Goal: Task Accomplishment & Management: Manage account settings

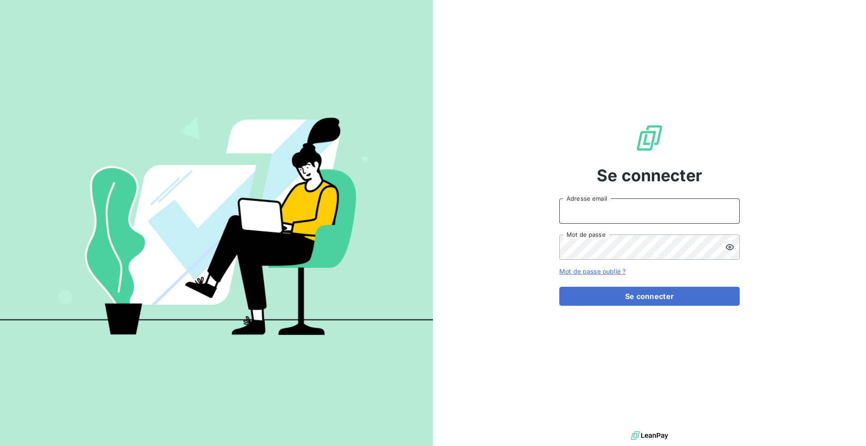
type input "[EMAIL_ADDRESS][DOMAIN_NAME]"
click at [639, 282] on form "[EMAIL_ADDRESS][DOMAIN_NAME] Adresse email Mot de passe Mot de passe oublié ? S…" at bounding box center [649, 251] width 180 height 107
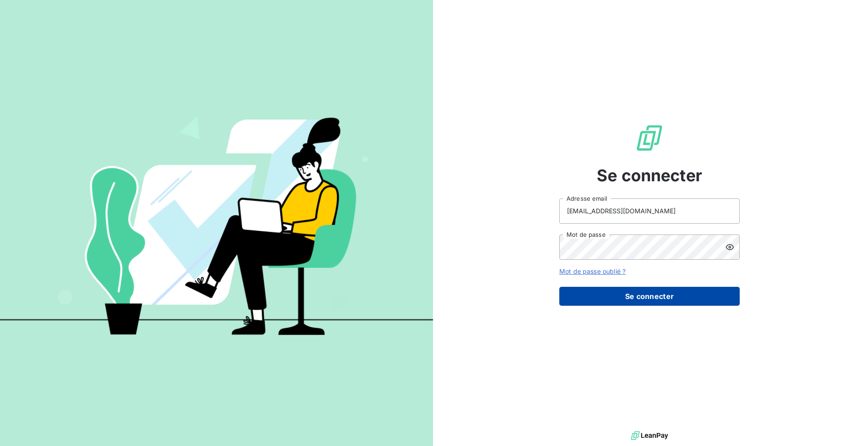
click at [654, 302] on button "Se connecter" at bounding box center [649, 296] width 180 height 19
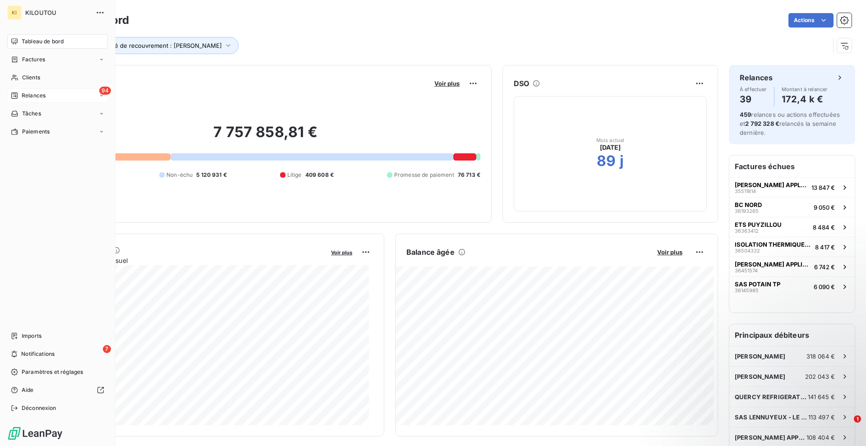
click at [37, 99] on span "Relances" at bounding box center [34, 96] width 24 height 8
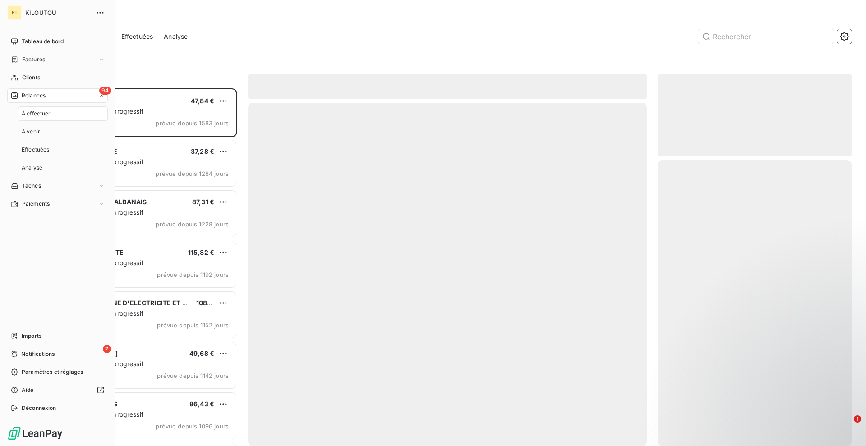
scroll to position [349, 185]
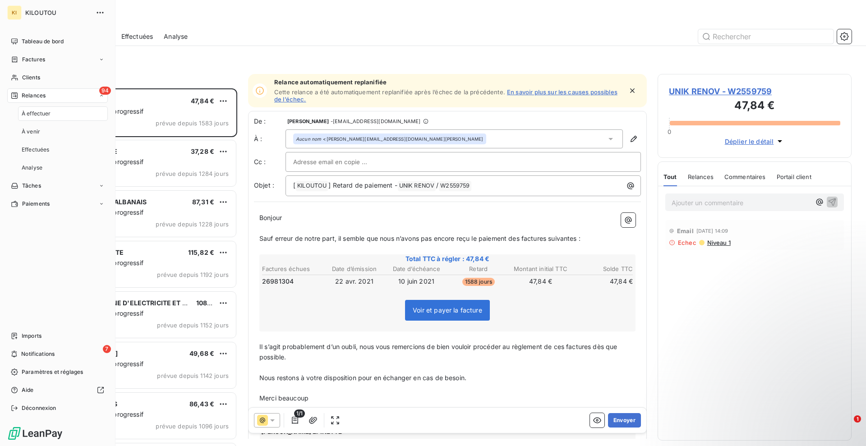
click at [40, 114] on span "À effectuer" at bounding box center [36, 114] width 29 height 8
click at [37, 81] on span "Clients" at bounding box center [31, 78] width 18 height 8
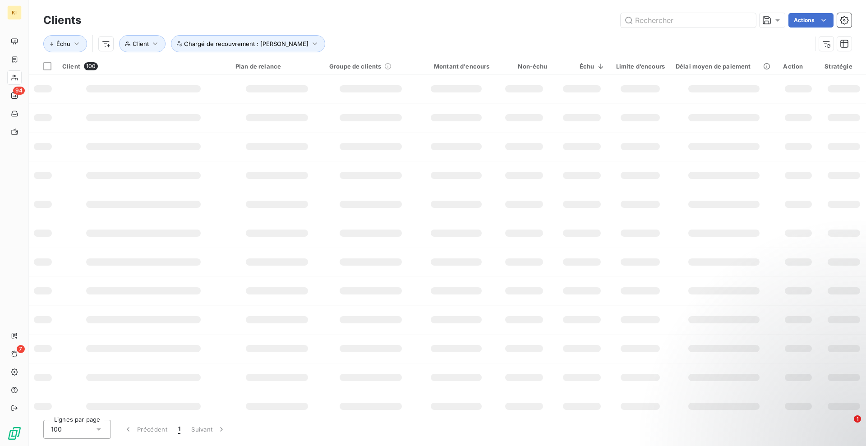
click at [751, 37] on div "Échu Client Chargé de recouvrement : [PERSON_NAME]" at bounding box center [427, 43] width 768 height 17
click at [723, 23] on input "text" at bounding box center [688, 20] width 135 height 14
click at [709, 21] on input "text" at bounding box center [688, 20] width 135 height 14
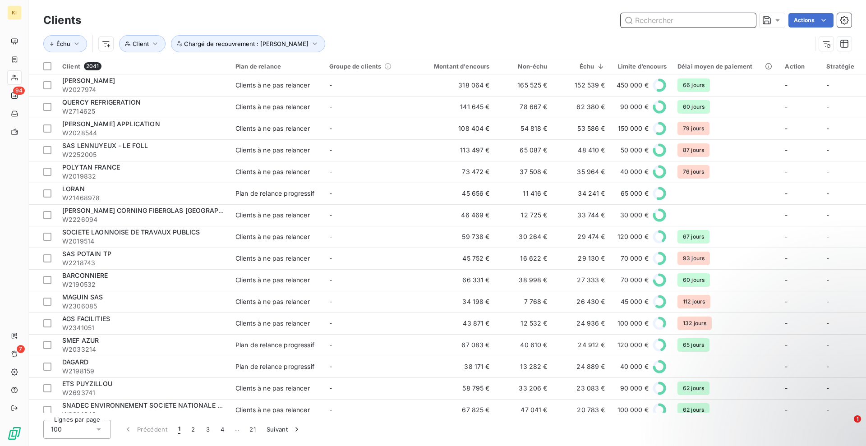
paste input "W2792547"
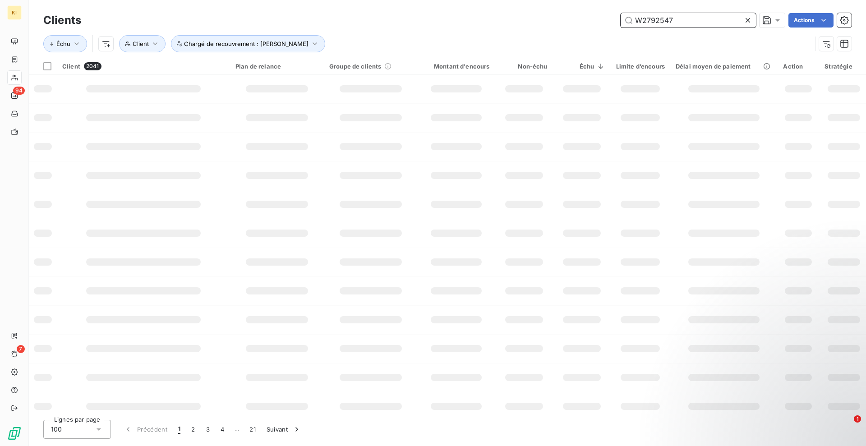
type input "W2792547"
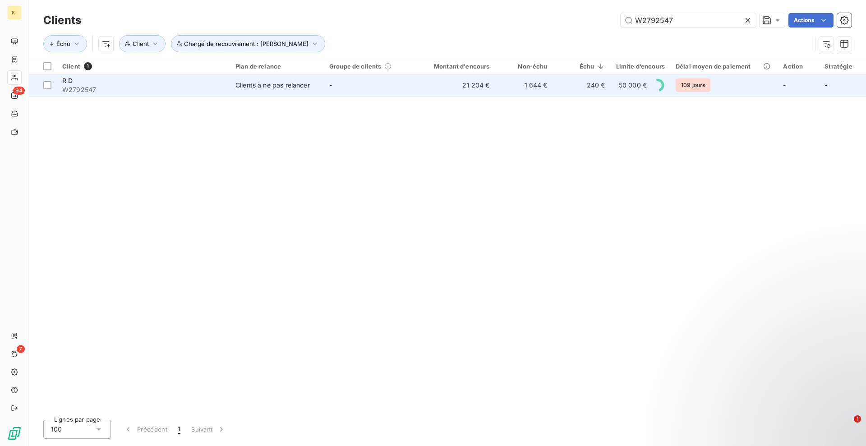
click at [338, 89] on td "-" at bounding box center [371, 85] width 94 height 22
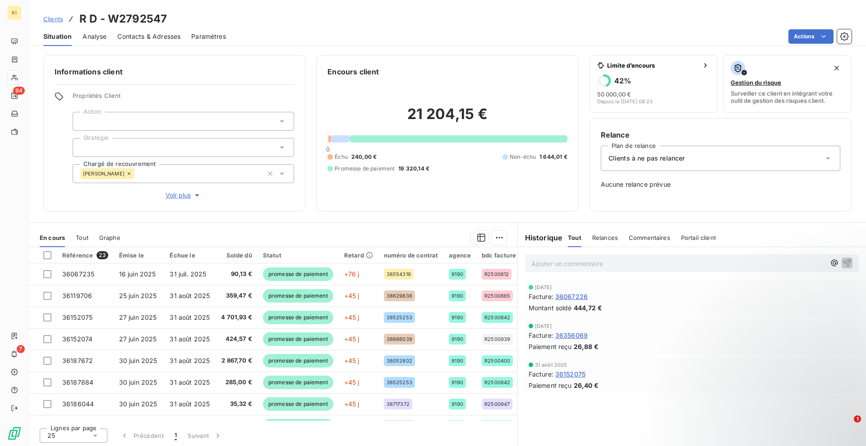
click at [631, 168] on div "Clients à ne pas relancer" at bounding box center [720, 158] width 239 height 25
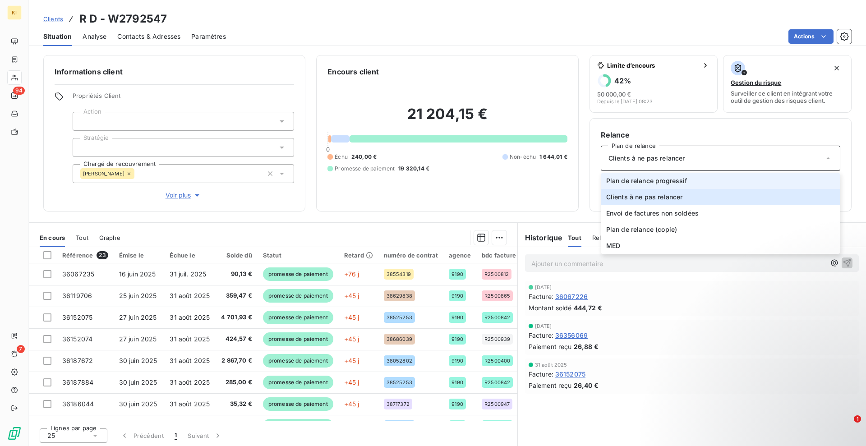
click at [622, 183] on span "Plan de relance progressif" at bounding box center [646, 180] width 81 height 9
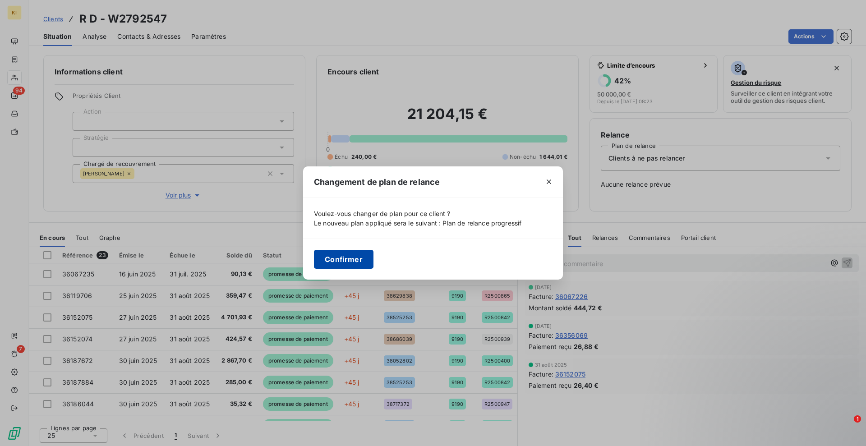
click at [346, 266] on button "Confirmer" at bounding box center [344, 259] width 60 height 19
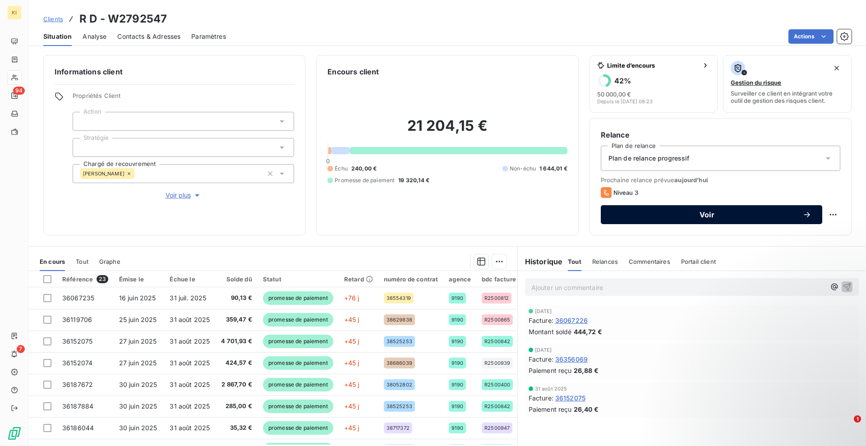
click at [728, 214] on span "Voir" at bounding box center [707, 214] width 191 height 7
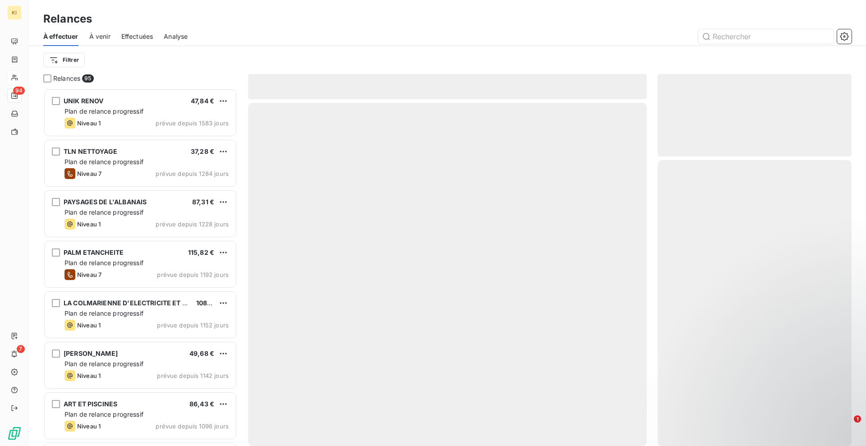
scroll to position [349, 185]
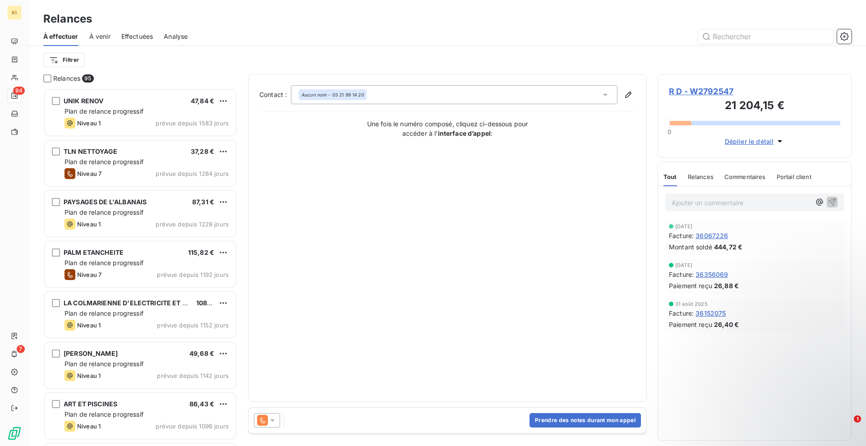
click at [272, 422] on icon at bounding box center [272, 420] width 9 height 9
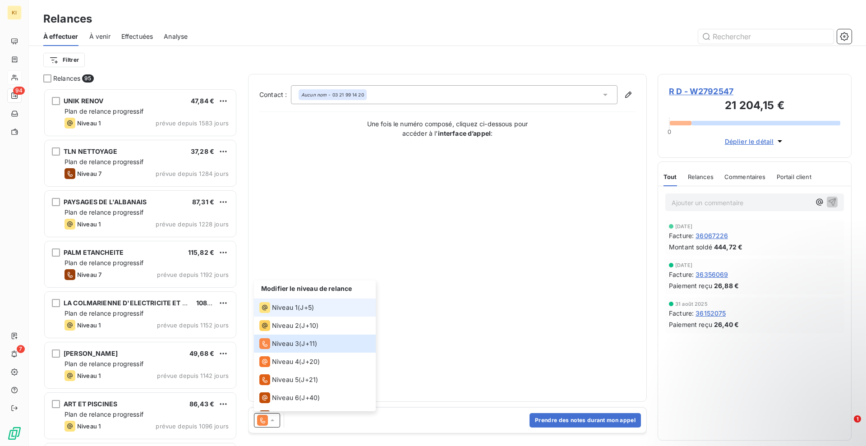
click at [281, 305] on span "Niveau 1" at bounding box center [285, 307] width 26 height 9
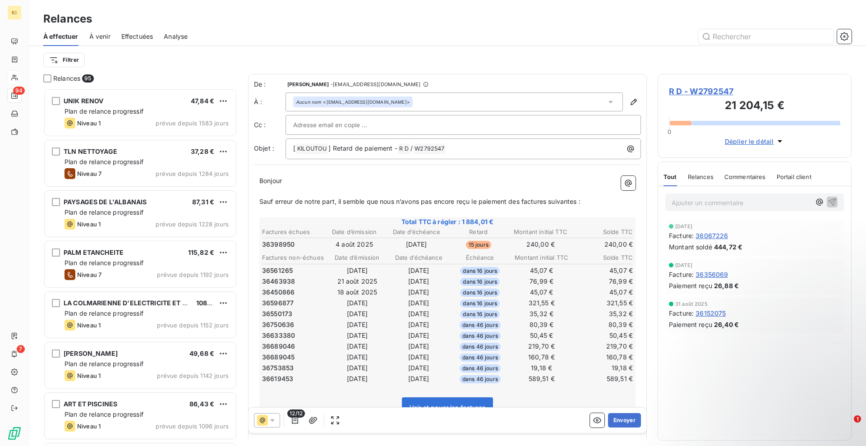
click at [295, 180] on p "Bonjour ﻿ ﻿ ﻿" at bounding box center [447, 181] width 376 height 10
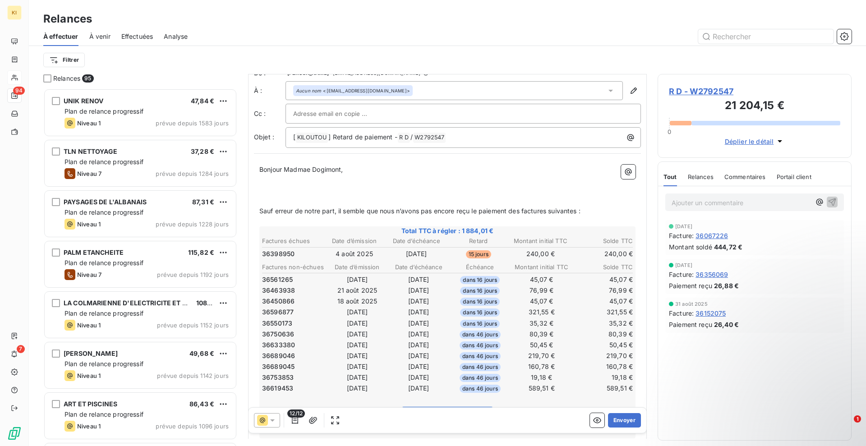
scroll to position [22, 0]
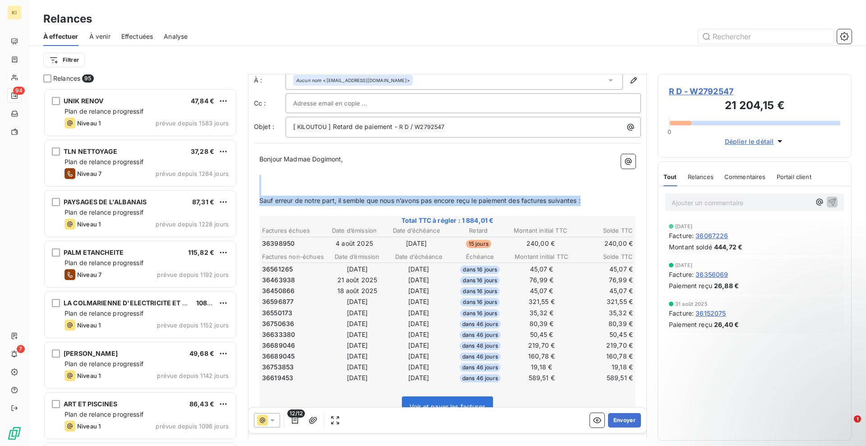
drag, startPoint x: 583, startPoint y: 198, endPoint x: 320, endPoint y: 184, distance: 263.7
click at [320, 184] on div "Bonjour Madmae Dogimont, ﻿ ﻿ ﻿ Sauf erreur de notre part, il semble que nous n’…" at bounding box center [447, 380] width 376 height 452
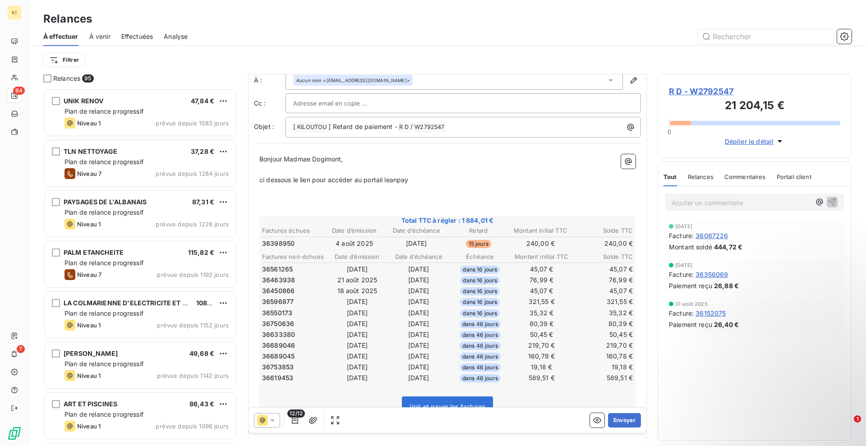
click at [308, 160] on span "Bonjour Madmae Dogimont," at bounding box center [301, 159] width 84 height 8
drag, startPoint x: 298, startPoint y: 159, endPoint x: 295, endPoint y: 163, distance: 5.4
drag, startPoint x: 396, startPoint y: 127, endPoint x: 332, endPoint y: 125, distance: 64.5
click at [332, 125] on span "] Retard de paiement -" at bounding box center [362, 127] width 69 height 8
click at [284, 189] on p "﻿" at bounding box center [447, 190] width 376 height 10
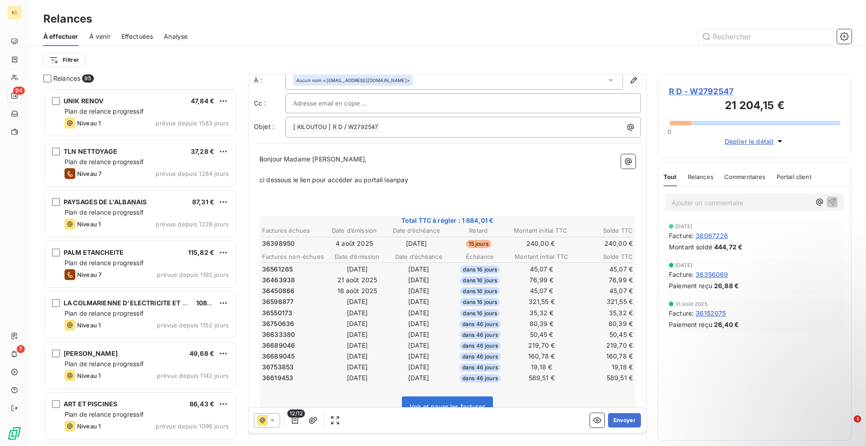
click at [394, 180] on span "ci dessous le lien pour accéder au portail leanpay" at bounding box center [333, 180] width 149 height 8
click at [299, 191] on p "﻿" at bounding box center [447, 190] width 376 height 10
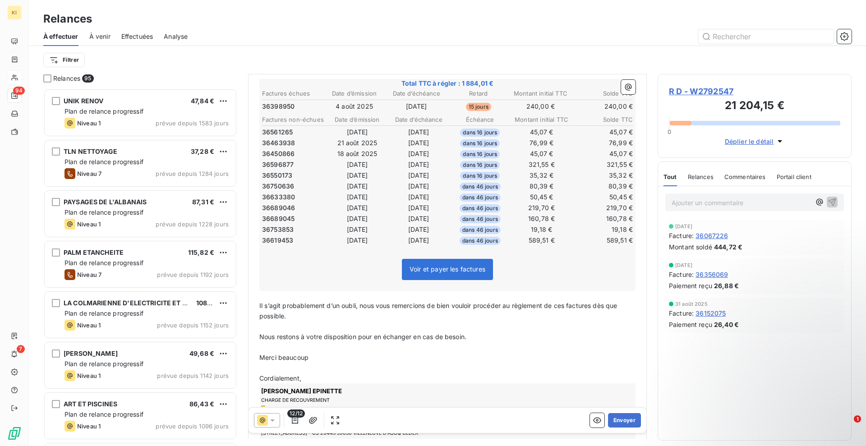
scroll to position [0, 0]
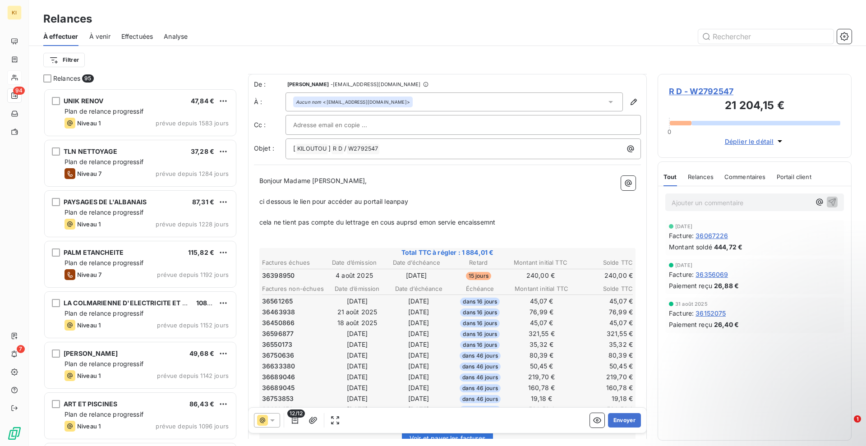
click at [490, 226] on span "cela ne tient pas compte du lettrage en cous auprsd emon servie encaissemnt" at bounding box center [377, 222] width 236 height 8
click at [413, 224] on span "cela ne tient pas compte du lettrage en cous auprsd emon servie encaissement" at bounding box center [378, 222] width 239 height 8
click at [427, 225] on span "cela ne tient pas compte du lettrage en cous auprés d emon servie encaissement" at bounding box center [381, 222] width 245 height 8
click at [393, 223] on span "cela ne tient pas compte du lettrage en cous auprés de mon servie encaissement" at bounding box center [381, 222] width 245 height 8
click at [442, 206] on p "ci dessous le lien pour accéder au portail leanpay" at bounding box center [447, 202] width 376 height 10
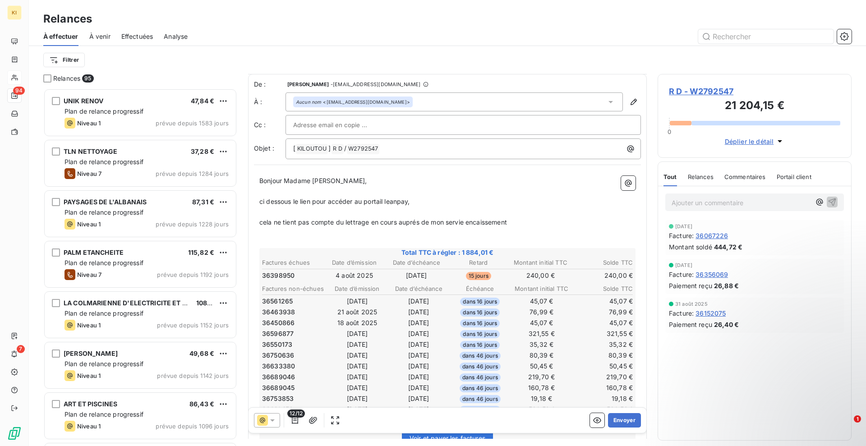
click at [462, 225] on span "cela ne tient pas compte du lettrage en cours auprés de mon servie encaissement" at bounding box center [383, 222] width 248 height 8
click at [568, 226] on p "cela ne tient pas compte du lettrage en cours auprés de mon service encaissement" at bounding box center [447, 222] width 376 height 10
click at [535, 224] on p "cela ne tient pas compte du lettrage en cours auprès de mon service encaissement" at bounding box center [447, 222] width 376 height 10
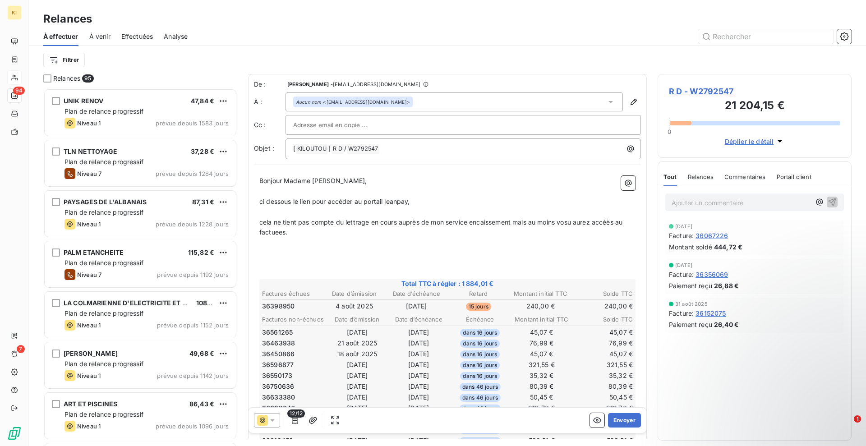
drag, startPoint x: 599, startPoint y: 224, endPoint x: 603, endPoint y: 236, distance: 12.6
click at [603, 236] on p "cela ne tient pas compte du lettrage en cours auprès de mon service encaissemen…" at bounding box center [447, 227] width 376 height 21
click at [571, 236] on div "[PERSON_NAME] Madame [PERSON_NAME], ﻿ ci dessous le lien pour accéder au portai…" at bounding box center [447, 423] width 376 height 494
drag, startPoint x: 607, startPoint y: 223, endPoint x: 612, endPoint y: 226, distance: 5.9
click at [606, 241] on p "﻿" at bounding box center [447, 243] width 376 height 10
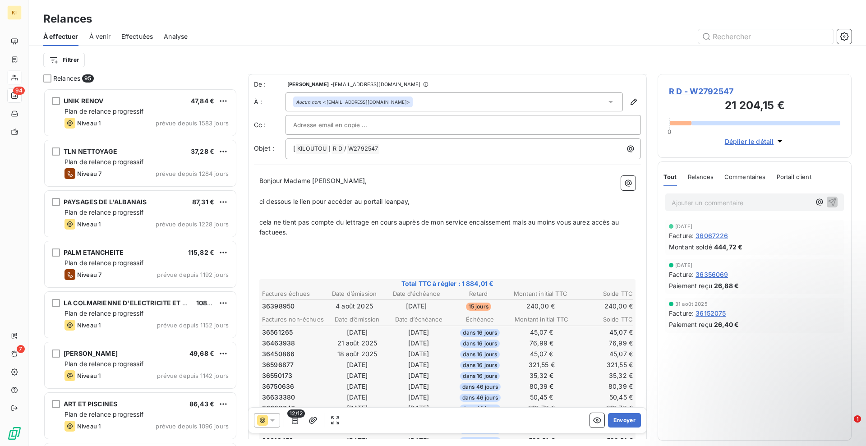
click at [621, 223] on span "cela ne tient pas compte du lettrage en cours auprès de mon service encaissemen…" at bounding box center [439, 227] width 361 height 18
click at [281, 232] on span "cela ne tient pas compte du lettrage en cours auprès de mon service encaissemen…" at bounding box center [441, 227] width 365 height 18
click at [262, 223] on span "cela ne tient pas compte du lettrage en cours auprès de mon service encaissemen…" at bounding box center [441, 227] width 365 height 18
click at [263, 198] on span "ci dessous le lien pour accéder au portail leanpay," at bounding box center [334, 202] width 151 height 8
click at [318, 232] on p "Cela ne tient pas compte du lettrage en cours auprès de mon service encaissemen…" at bounding box center [447, 227] width 376 height 21
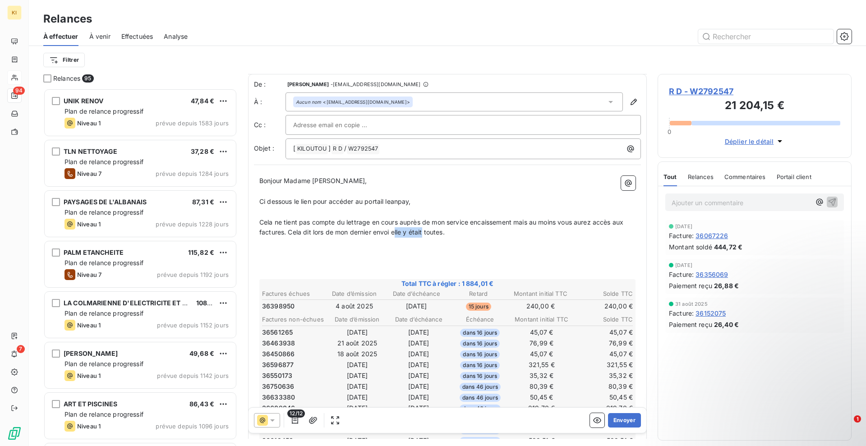
drag, startPoint x: 408, startPoint y: 233, endPoint x: 437, endPoint y: 234, distance: 28.9
click at [437, 234] on span "Cela ne tient pas compte du lettrage en cours auprès de mon service encaissemen…" at bounding box center [442, 227] width 366 height 18
click at [419, 235] on span "Cela ne tient pas compte du lettrage en cours auprès de mon service encaissemen…" at bounding box center [442, 227] width 366 height 18
click at [416, 234] on span "Cela ne tient pas compte du lettrage en cours auprès de mon service encaissemen…" at bounding box center [442, 227] width 366 height 18
click at [417, 234] on span "Cela ne tient pas compte du lettrage en cours auprès de mon service encaissemen…" at bounding box center [442, 227] width 366 height 18
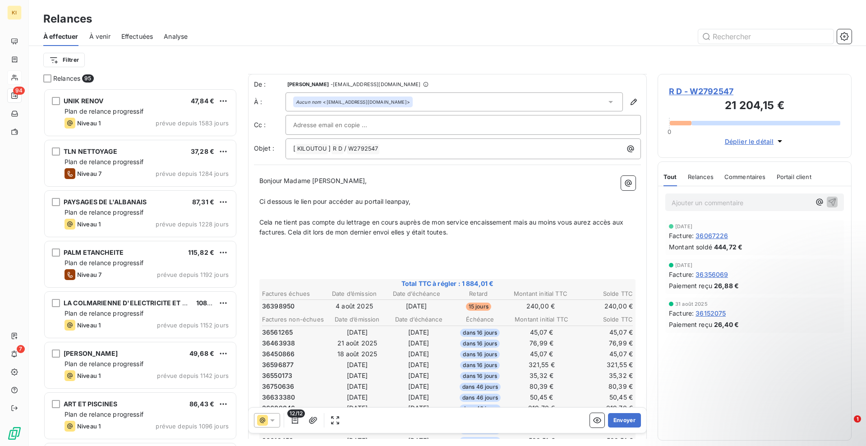
click at [437, 233] on span "Cela ne tient pas compte du lettrage en cours auprès de mon service encaissemen…" at bounding box center [442, 227] width 366 height 18
click at [439, 231] on span "Cela ne tient pas compte du lettrage en cours auprès de mon service encaissemen…" at bounding box center [442, 227] width 366 height 18
click at [376, 248] on p "﻿" at bounding box center [447, 253] width 376 height 10
click at [381, 252] on p "Mon informaticien a pris attache avec" at bounding box center [447, 253] width 376 height 10
click at [516, 253] on span "Mon informaticien a pris attache avec cegedim pour rélge rle problème d'envoi d…" at bounding box center [397, 253] width 276 height 8
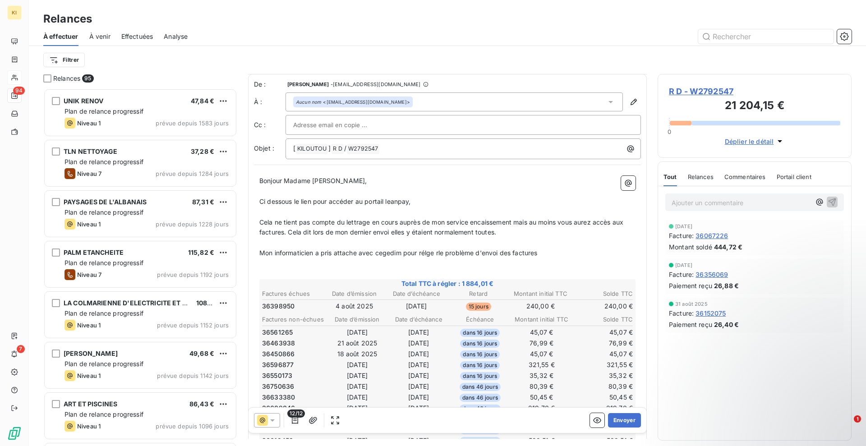
click at [442, 253] on span "Mon informaticien a pris attache avec cegedim pour rélge rle problème d'envoi d…" at bounding box center [398, 253] width 278 height 8
drag, startPoint x: 443, startPoint y: 259, endPoint x: 384, endPoint y: 249, distance: 60.5
drag, startPoint x: 384, startPoint y: 249, endPoint x: 422, endPoint y: 253, distance: 38.6
click at [548, 253] on p "Mon informaticien a pris attache avec cegedim pour régler le problème d'envoi d…" at bounding box center [447, 253] width 376 height 10
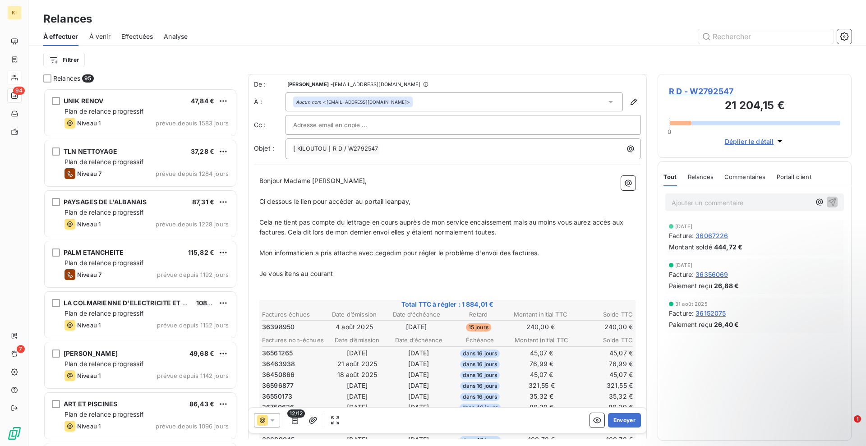
click at [287, 272] on span "Je vous itens au courant" at bounding box center [296, 274] width 74 height 8
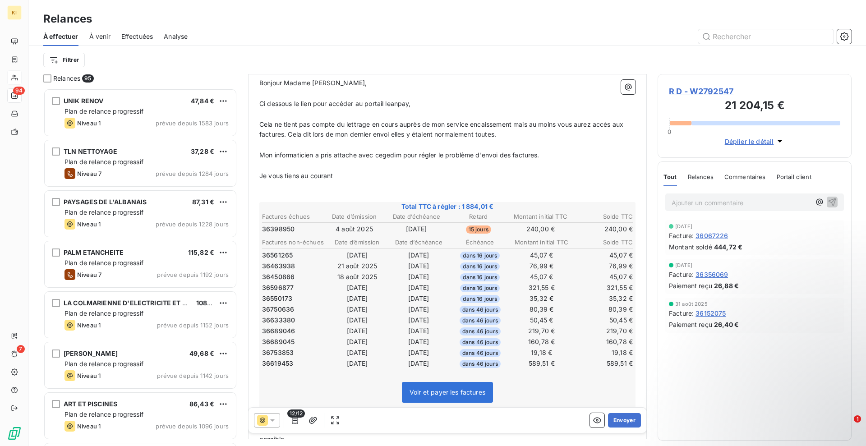
scroll to position [226, 0]
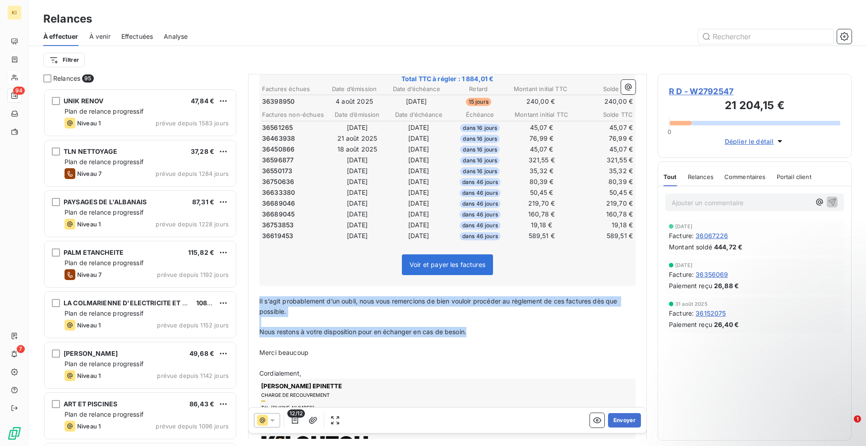
drag, startPoint x: 472, startPoint y: 333, endPoint x: 253, endPoint y: 300, distance: 221.3
click at [253, 300] on div "De : [PERSON_NAME] - [EMAIL_ADDRESS][DOMAIN_NAME] À : Aucun nom <[EMAIL_ADDRESS…" at bounding box center [447, 161] width 399 height 627
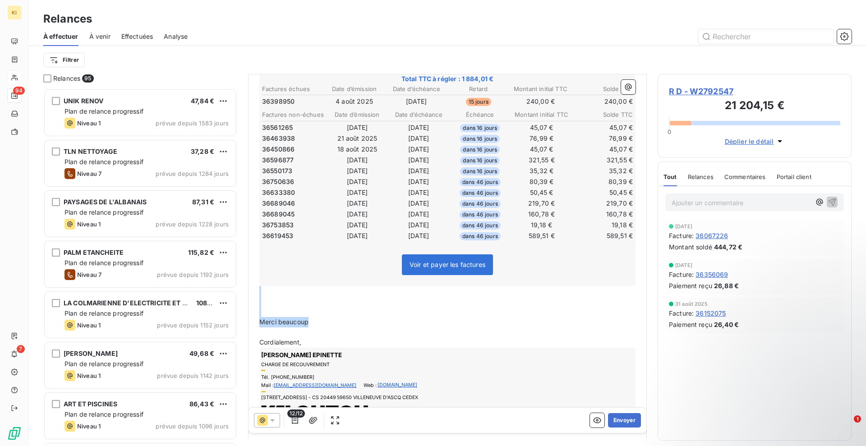
drag, startPoint x: 310, startPoint y: 323, endPoint x: 252, endPoint y: 291, distance: 66.6
click at [252, 291] on div "De : [PERSON_NAME] - [EMAIL_ADDRESS][DOMAIN_NAME] À : Aucun nom <[EMAIL_ADDRESS…" at bounding box center [447, 146] width 399 height 597
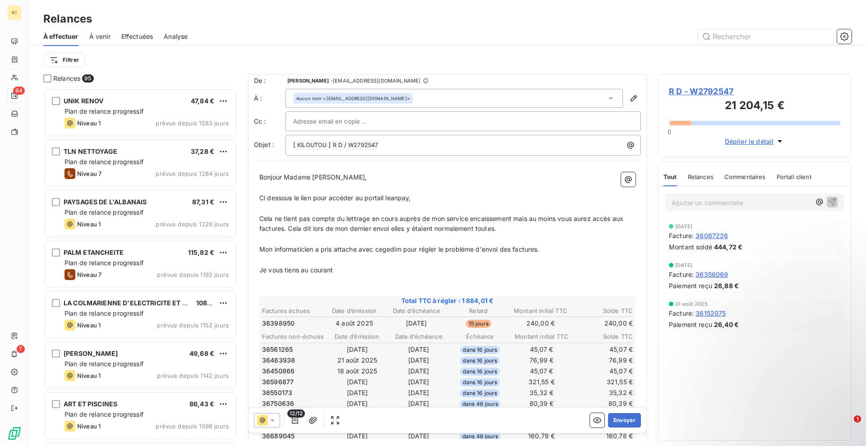
scroll to position [0, 0]
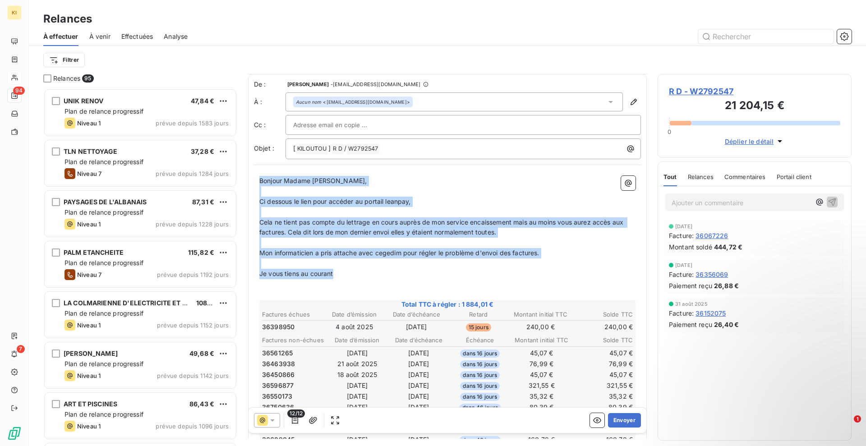
drag, startPoint x: 348, startPoint y: 273, endPoint x: 249, endPoint y: 172, distance: 141.6
click at [249, 172] on div "De : [PERSON_NAME] - [EMAIL_ADDRESS][DOMAIN_NAME] À : Aucun nom <[EMAIL_ADDRESS…" at bounding box center [447, 357] width 399 height 566
copy div "Bonjour [PERSON_NAME], ﻿ Ci dessous le lien pour accéder au portail leanpay, ﻿ …"
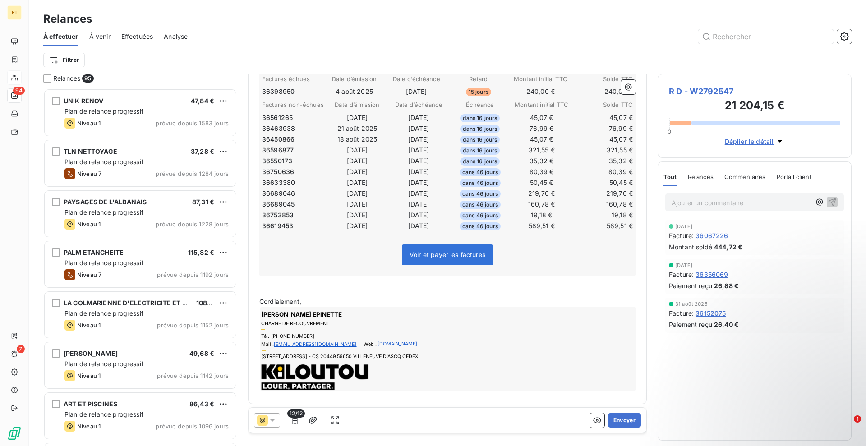
scroll to position [238, 0]
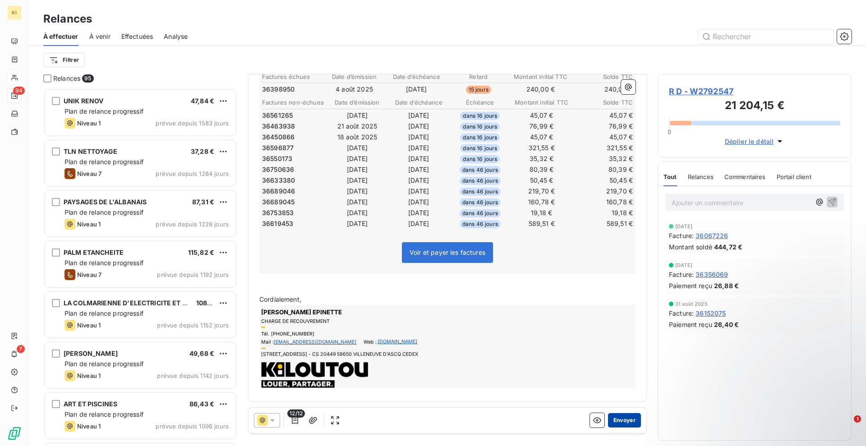
click at [618, 420] on button "Envoyer" at bounding box center [624, 420] width 33 height 14
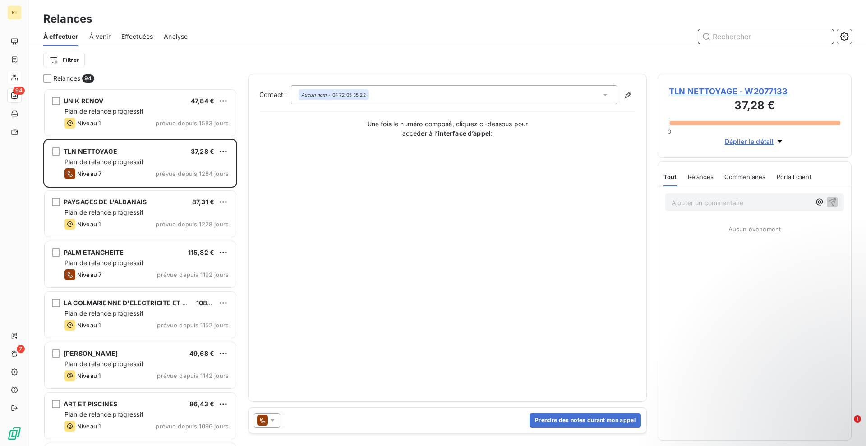
click at [723, 31] on input "text" at bounding box center [765, 36] width 135 height 14
paste input "W2165984"
type input "W2165984"
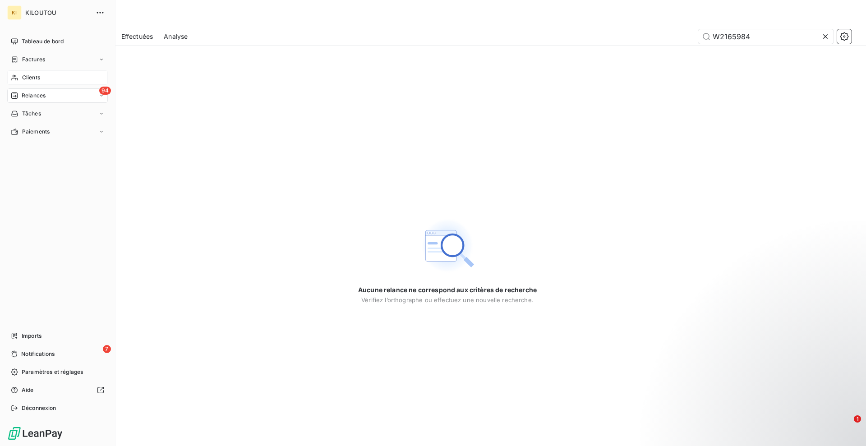
drag, startPoint x: 39, startPoint y: 79, endPoint x: 51, endPoint y: 82, distance: 11.9
click at [38, 80] on span "Clients" at bounding box center [31, 78] width 18 height 8
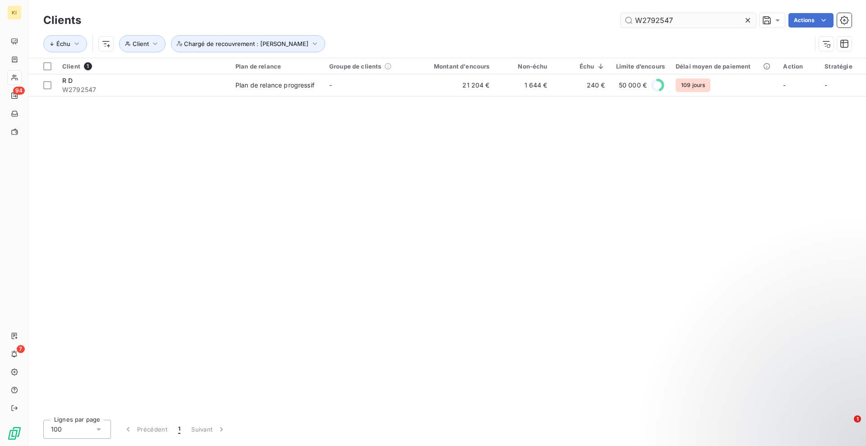
click at [747, 19] on icon at bounding box center [747, 20] width 9 height 9
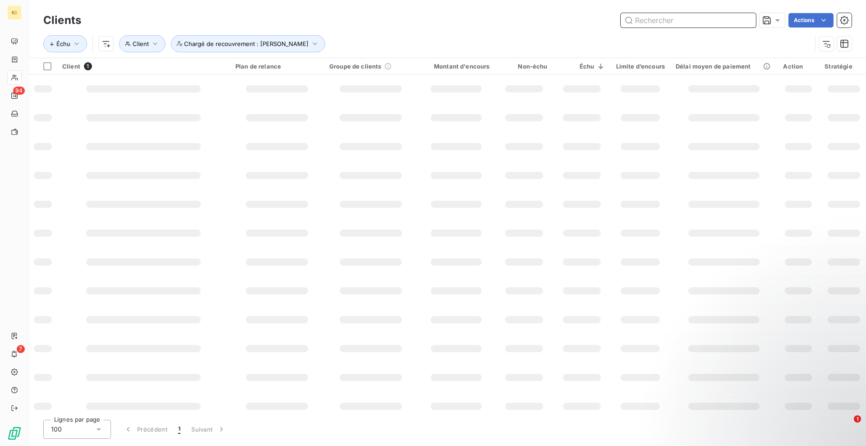
click at [723, 19] on input "text" at bounding box center [688, 20] width 135 height 14
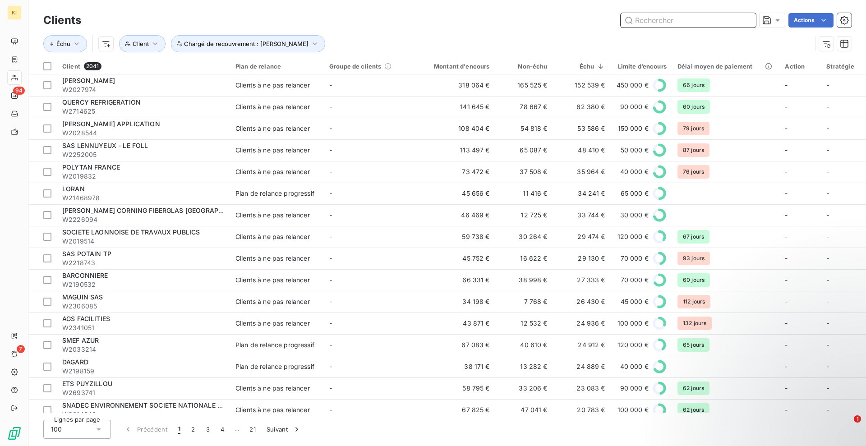
paste input "W2165984"
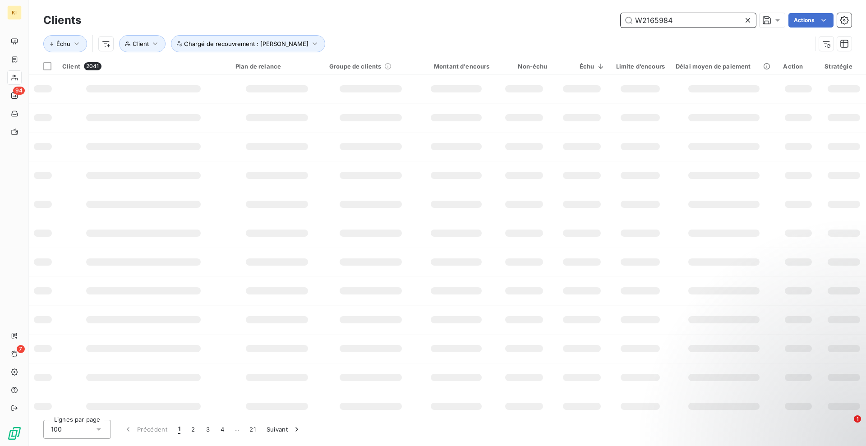
type input "W2165984"
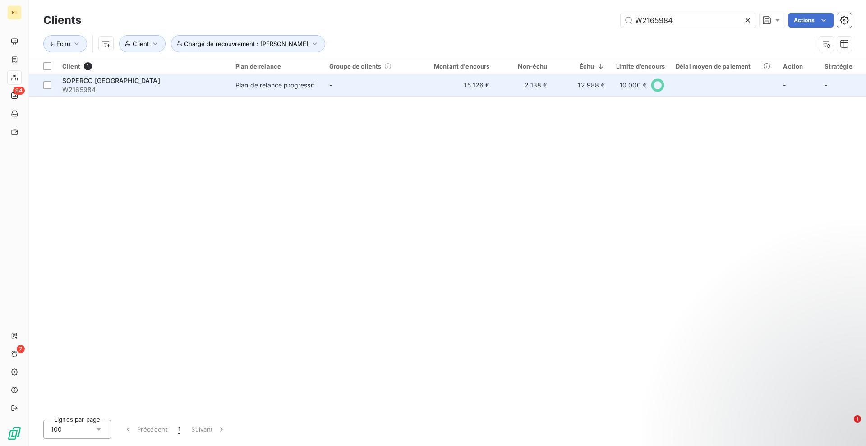
click at [285, 88] on div "Plan de relance progressif" at bounding box center [274, 85] width 79 height 9
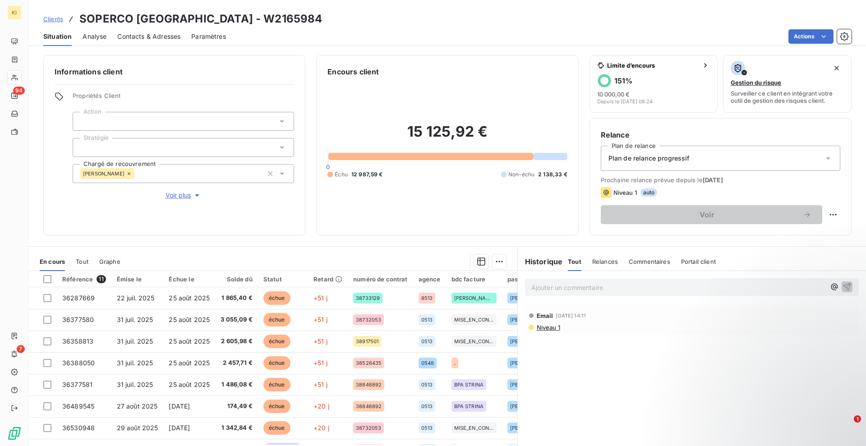
click at [663, 163] on div "Plan de relance progressif" at bounding box center [720, 158] width 239 height 25
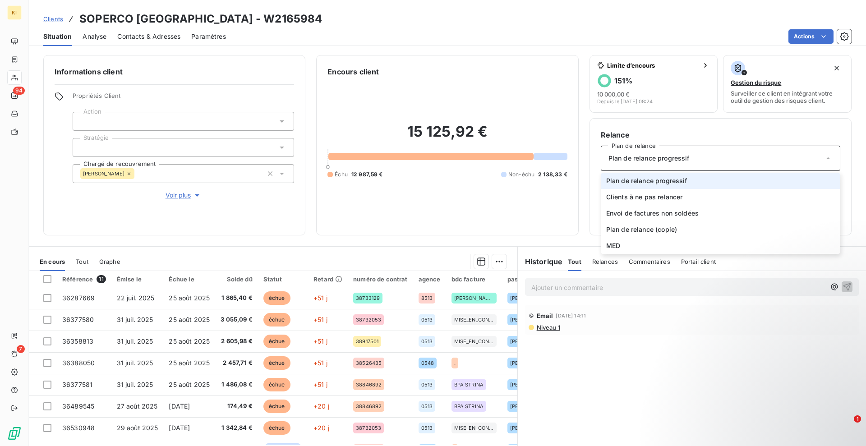
click at [663, 163] on div "Plan de relance progressif" at bounding box center [720, 158] width 239 height 25
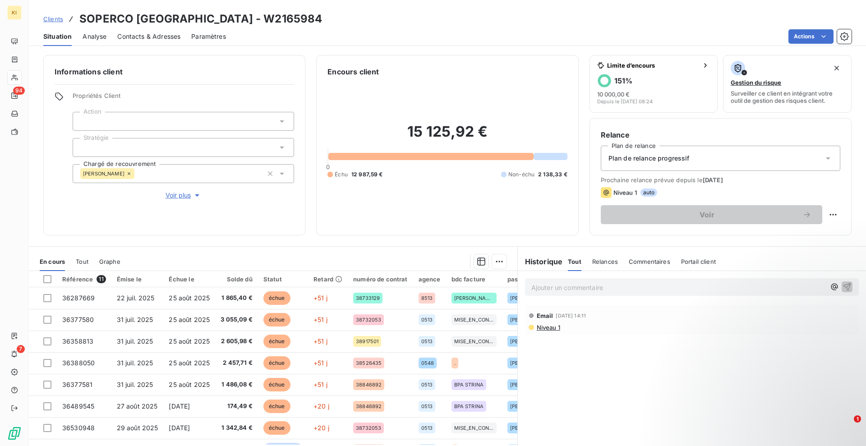
click at [627, 193] on span "Niveau 1" at bounding box center [624, 192] width 23 height 7
click at [827, 213] on html "KI 94 7 Clients SOPERCO [GEOGRAPHIC_DATA] - W2165984 Situation Analyse Contacts…" at bounding box center [433, 223] width 866 height 446
click at [801, 234] on div "Replanifier cette action" at bounding box center [787, 234] width 81 height 14
select select "9"
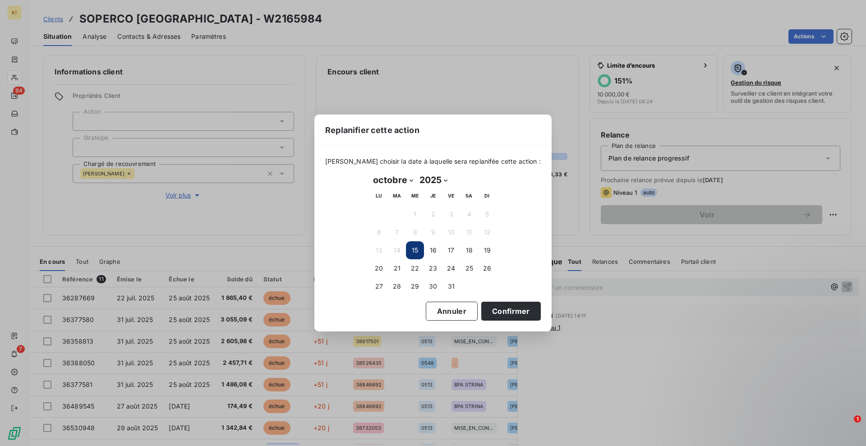
click at [416, 252] on button "15" at bounding box center [415, 250] width 18 height 18
click at [492, 306] on button "Confirmer" at bounding box center [511, 311] width 60 height 19
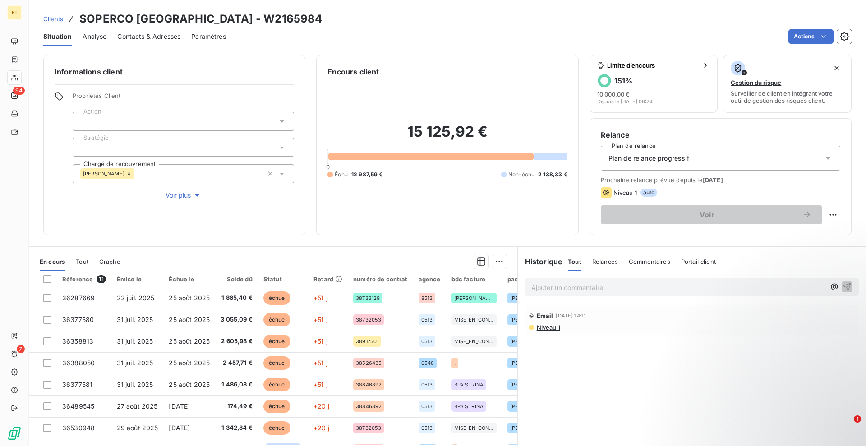
click at [617, 164] on div "Plan de relance progressif" at bounding box center [720, 158] width 239 height 25
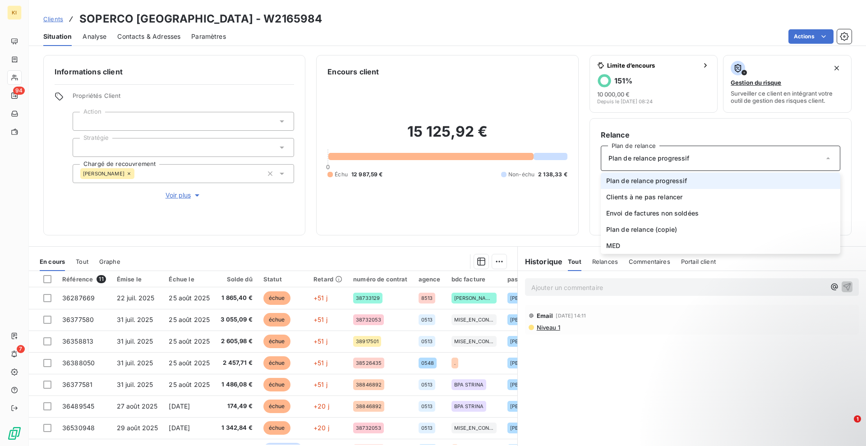
click at [617, 164] on div "Plan de relance progressif" at bounding box center [720, 158] width 239 height 25
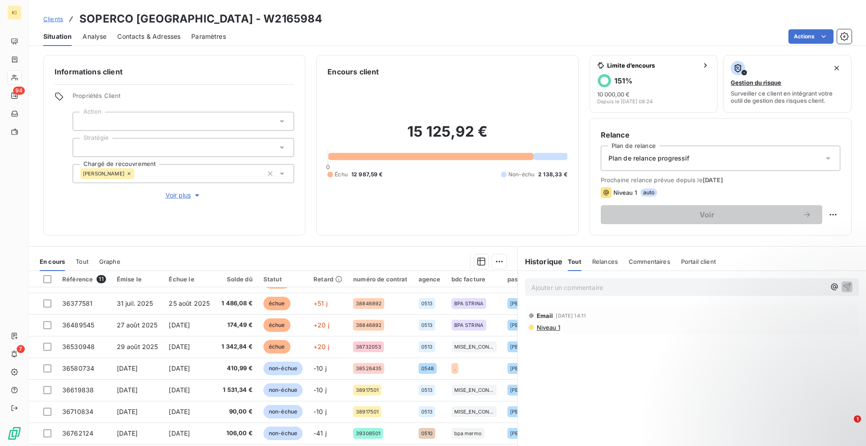
scroll to position [85, 0]
click at [540, 328] on span "Niveau 1" at bounding box center [548, 327] width 24 height 7
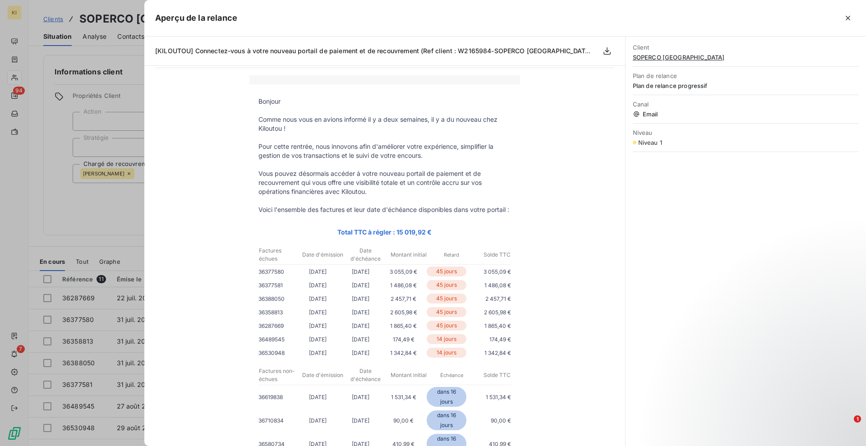
scroll to position [0, 0]
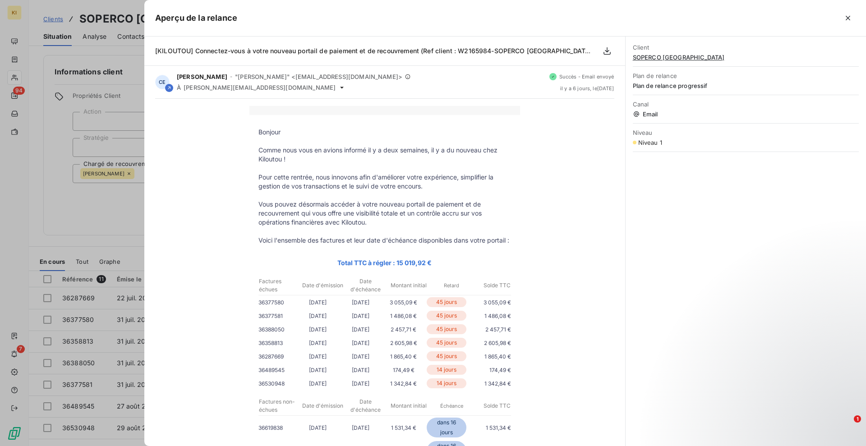
click at [694, 138] on div "Niveau Niveau 1" at bounding box center [746, 137] width 226 height 28
drag, startPoint x: 842, startPoint y: 16, endPoint x: 846, endPoint y: 11, distance: 6.1
click at [843, 15] on button "button" at bounding box center [848, 18] width 14 height 14
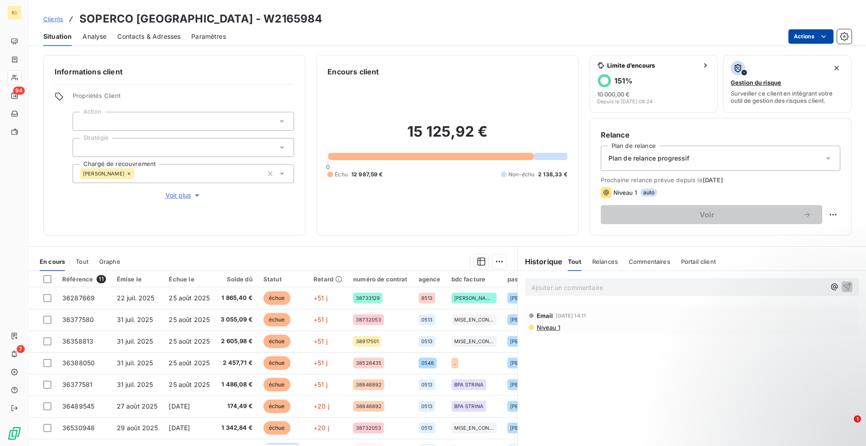
click at [828, 34] on html "KI 94 7 Clients SOPERCO [GEOGRAPHIC_DATA] - W2165984 Situation Analyse Contacts…" at bounding box center [433, 223] width 866 height 446
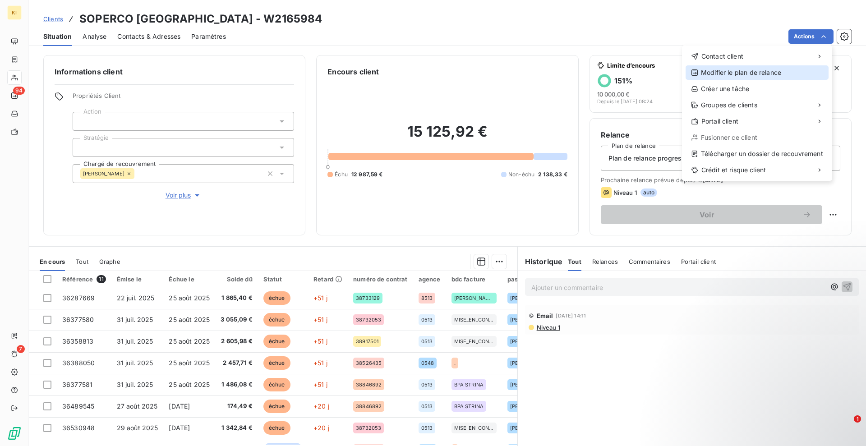
click at [769, 70] on div "Modifier le plan de relance" at bounding box center [757, 72] width 143 height 14
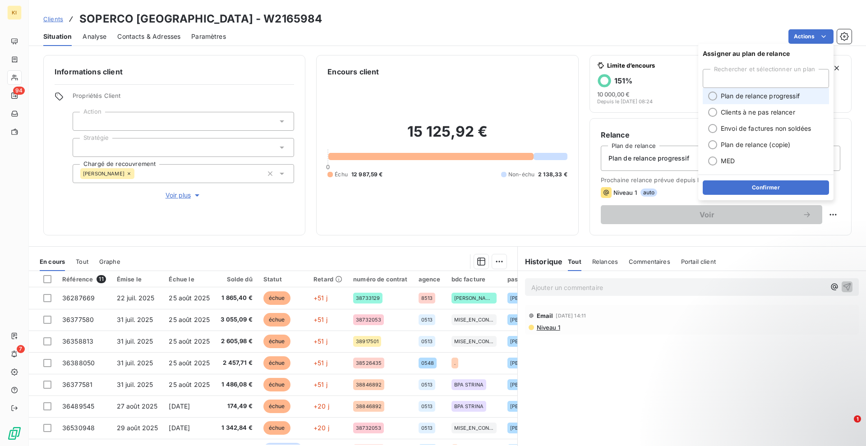
click at [714, 96] on div at bounding box center [712, 96] width 9 height 9
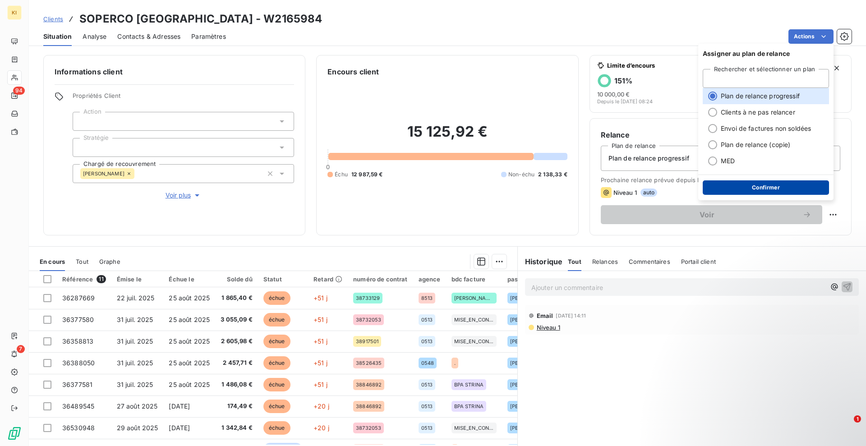
click at [744, 188] on button "Confirmer" at bounding box center [766, 187] width 126 height 14
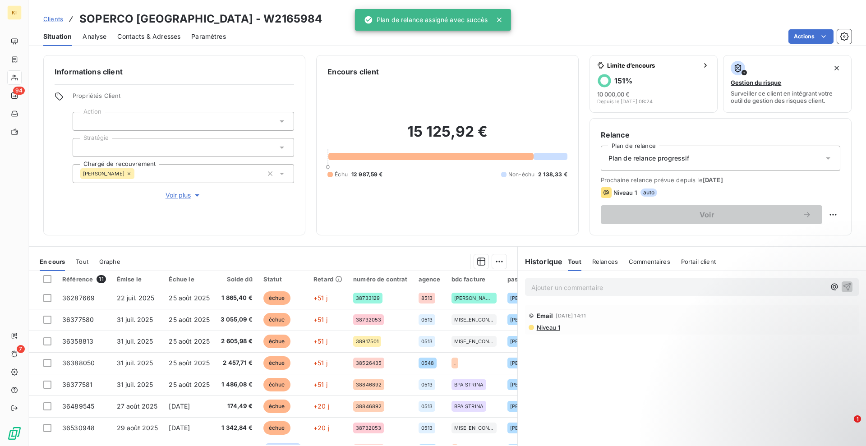
click at [681, 197] on div "Niveau 1 auto" at bounding box center [720, 192] width 239 height 11
click at [801, 38] on html "KI 94 7 Clients SOPERCO [GEOGRAPHIC_DATA] - W2165984 Situation Analyse Contacts…" at bounding box center [433, 223] width 866 height 446
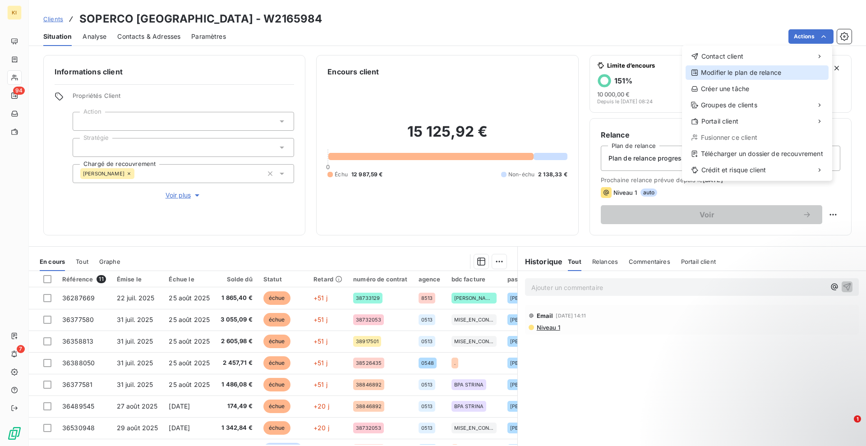
click at [718, 70] on div "Modifier le plan de relance" at bounding box center [757, 72] width 143 height 14
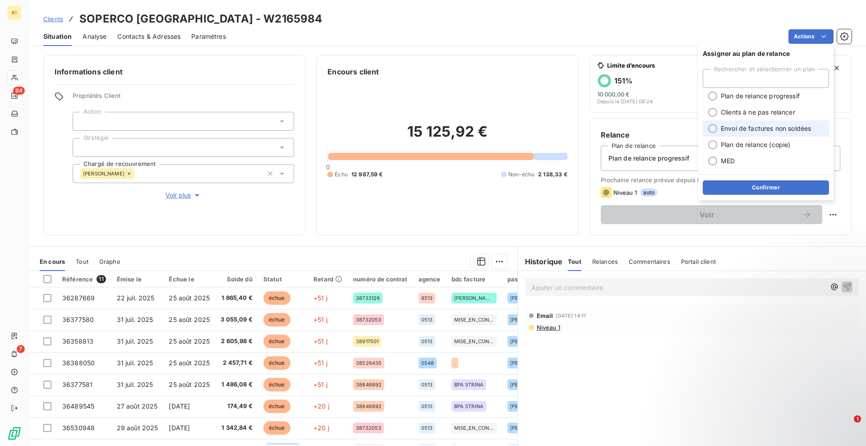
click at [716, 128] on div at bounding box center [712, 128] width 9 height 9
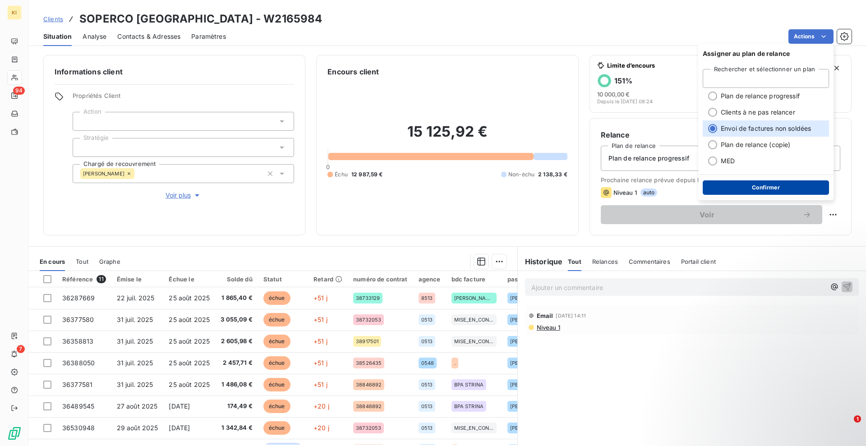
click at [736, 183] on button "Confirmer" at bounding box center [766, 187] width 126 height 14
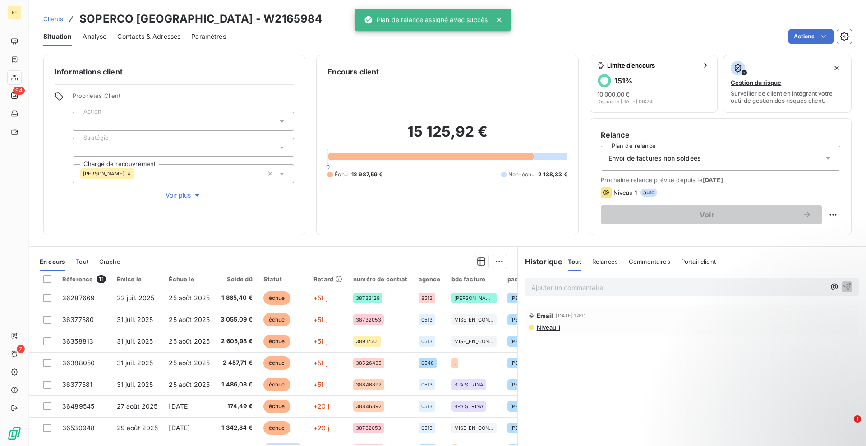
click at [704, 158] on div "Envoi de factures non soldées" at bounding box center [720, 158] width 239 height 25
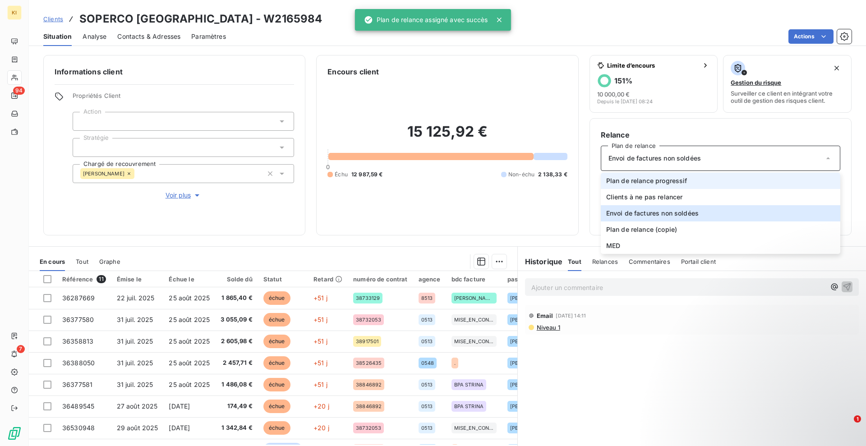
click at [661, 181] on span "Plan de relance progressif" at bounding box center [646, 180] width 81 height 9
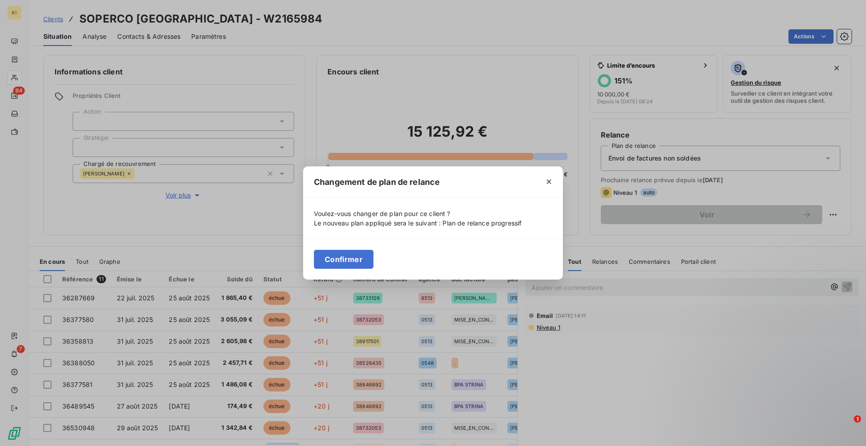
click at [351, 260] on button "Confirmer" at bounding box center [344, 259] width 60 height 19
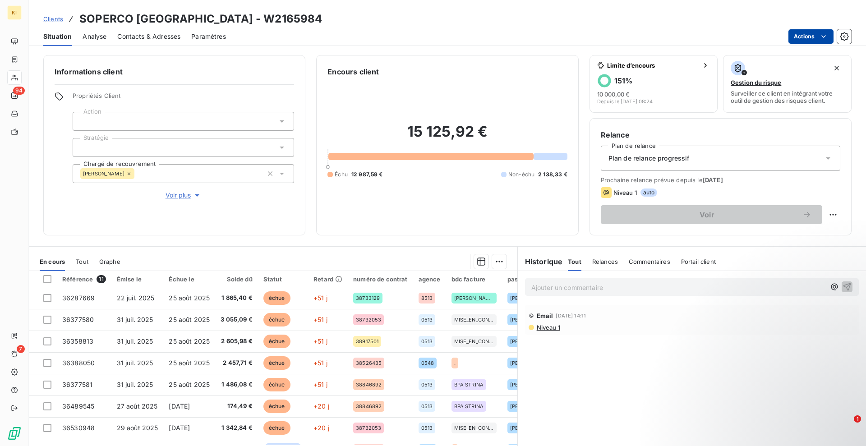
click at [801, 39] on html "KI 94 7 Clients SOPERCO [GEOGRAPHIC_DATA] - W2165984 Situation Analyse Contacts…" at bounding box center [433, 223] width 866 height 446
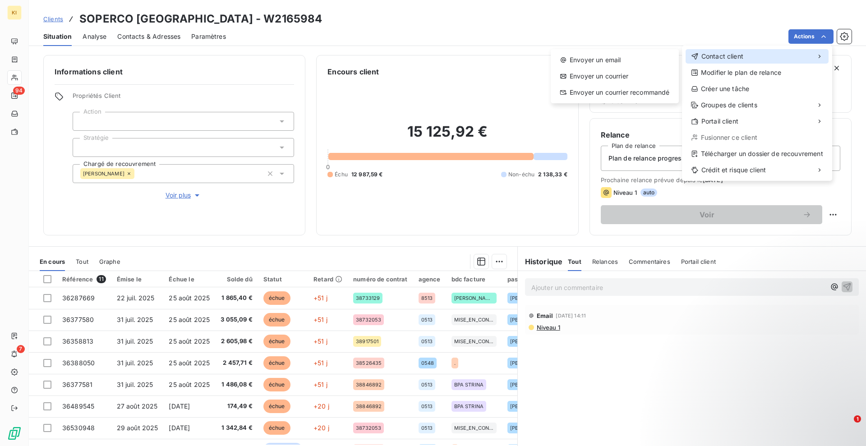
click at [742, 54] on span "Contact client" at bounding box center [722, 56] width 42 height 9
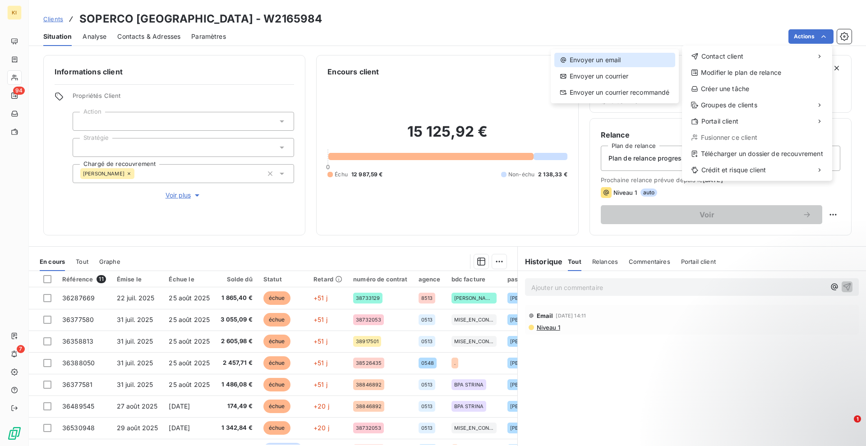
click at [638, 62] on div "Envoyer un email" at bounding box center [614, 60] width 121 height 14
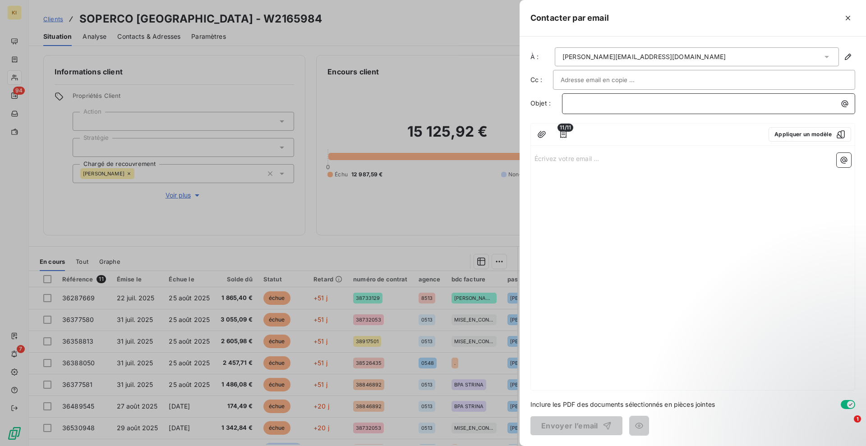
click at [612, 100] on p "﻿" at bounding box center [711, 103] width 282 height 10
click at [833, 132] on div "button" at bounding box center [839, 134] width 14 height 9
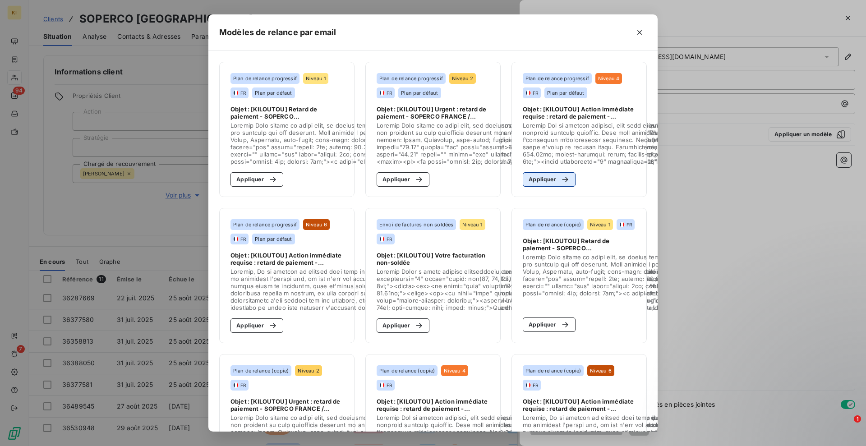
click at [541, 180] on button "Appliquer" at bounding box center [549, 179] width 53 height 14
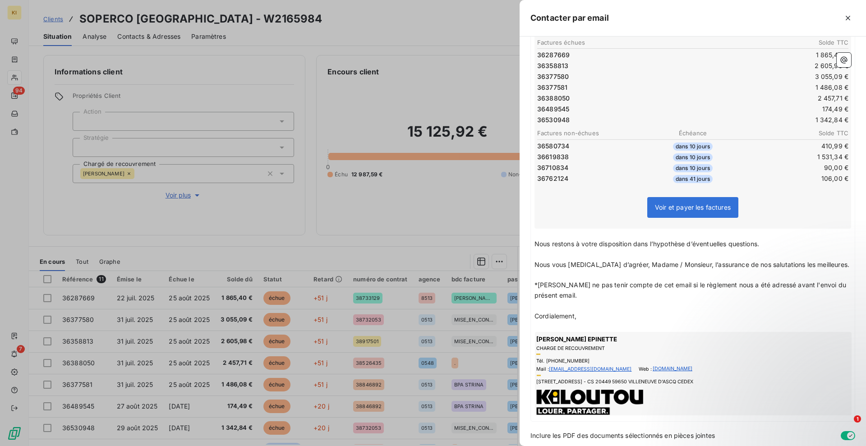
scroll to position [247, 0]
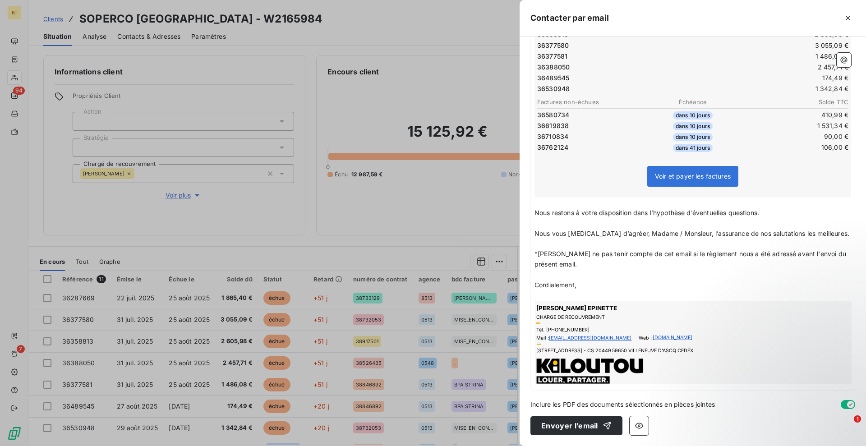
click at [774, 211] on p "Nous restons à votre disposition dans l’hypothèse d’éventuelles questions." at bounding box center [692, 213] width 317 height 10
click at [611, 214] on span "Sans paiement avant ce vendreid, le comtpe sera bloqué aux prochaines locations." at bounding box center [659, 213] width 251 height 8
click at [669, 213] on span "Sans paiement avant [DATE], le comtpe sera bloqué aux prochaines locations." at bounding box center [652, 213] width 236 height 8
click at [635, 213] on span "Sans paiement avant [DATE], le compte sera bloqué aux prochaines locations." at bounding box center [652, 213] width 236 height 8
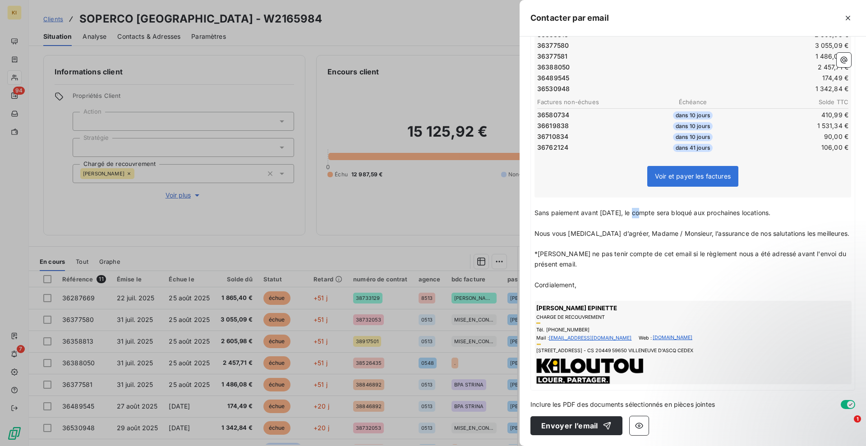
click at [635, 214] on span "Sans paiement avant [DATE], le compte sera bloqué aux prochaines locations." at bounding box center [652, 213] width 236 height 8
click at [638, 216] on p "Sans paiement avant [DATE], le compte sera bloqué aux prochaines locations." at bounding box center [692, 213] width 317 height 10
click at [636, 214] on span "Sans paiement avant [DATE], le compte sera bloqué aux prochaines locations." at bounding box center [652, 213] width 236 height 8
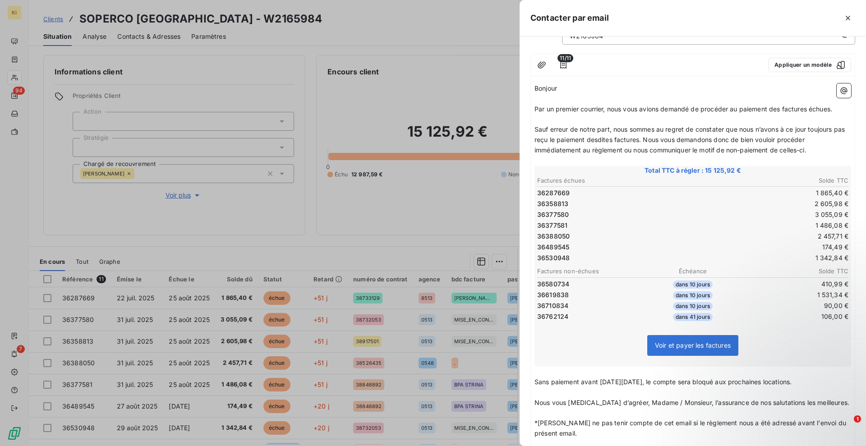
scroll to position [0, 0]
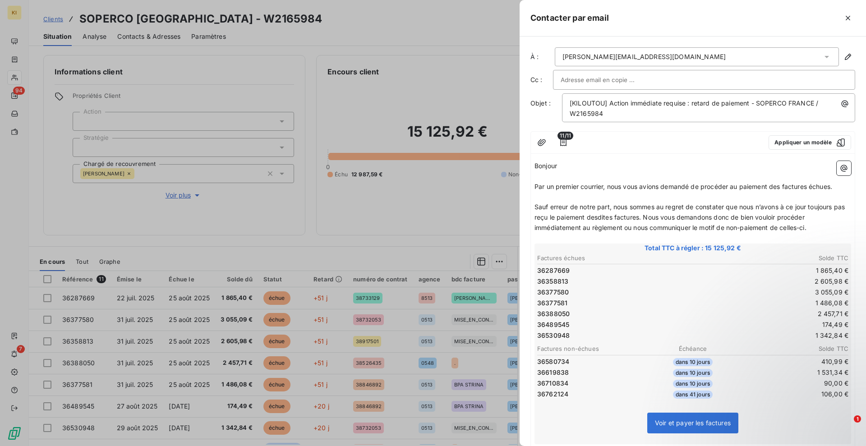
click at [573, 161] on p "Bonjour ﻿ ﻿ ﻿" at bounding box center [692, 166] width 317 height 10
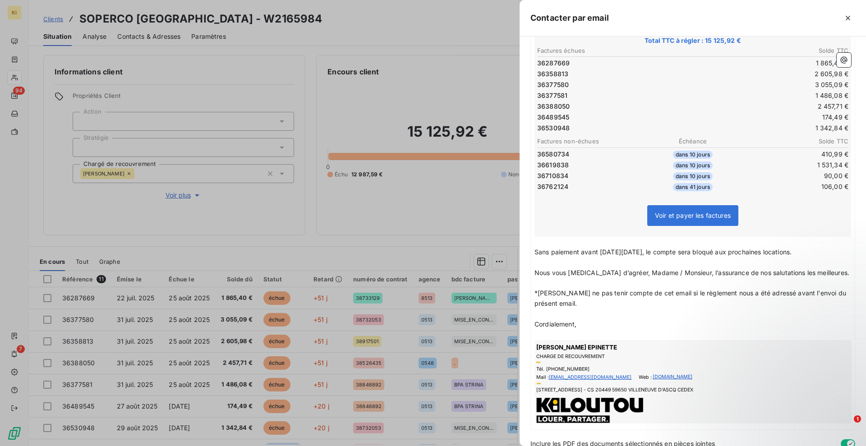
scroll to position [247, 0]
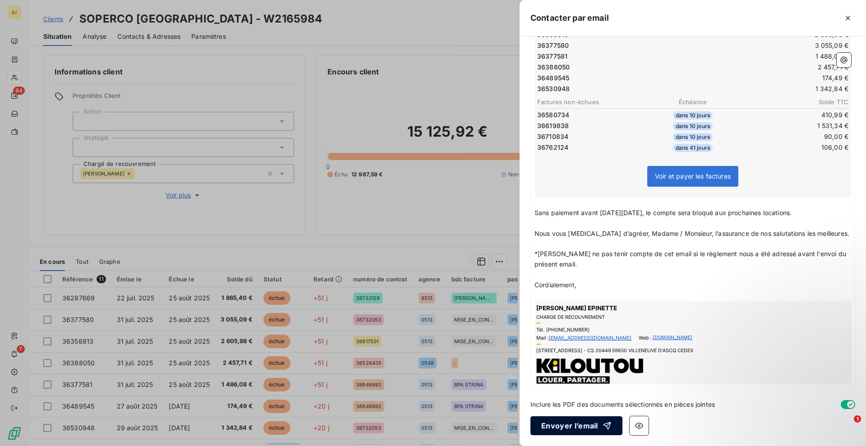
click at [580, 422] on button "Envoyer l’email" at bounding box center [576, 425] width 92 height 19
